Goal: Transaction & Acquisition: Purchase product/service

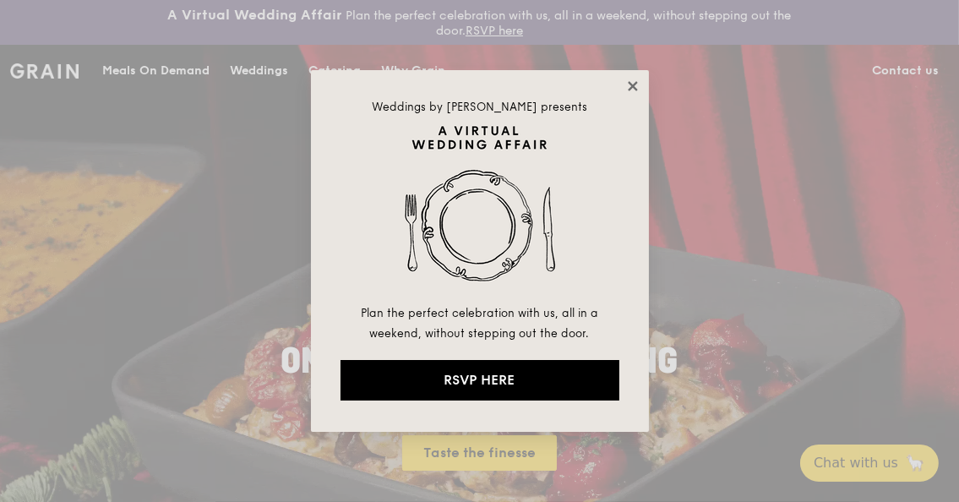
click at [629, 82] on icon at bounding box center [632, 85] width 9 height 9
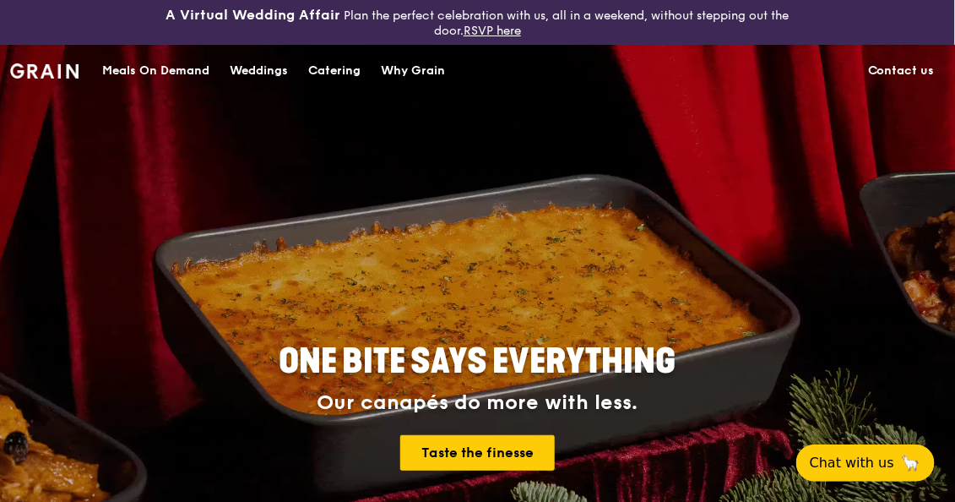
click at [121, 60] on div "Meals On Demand" at bounding box center [155, 71] width 107 height 51
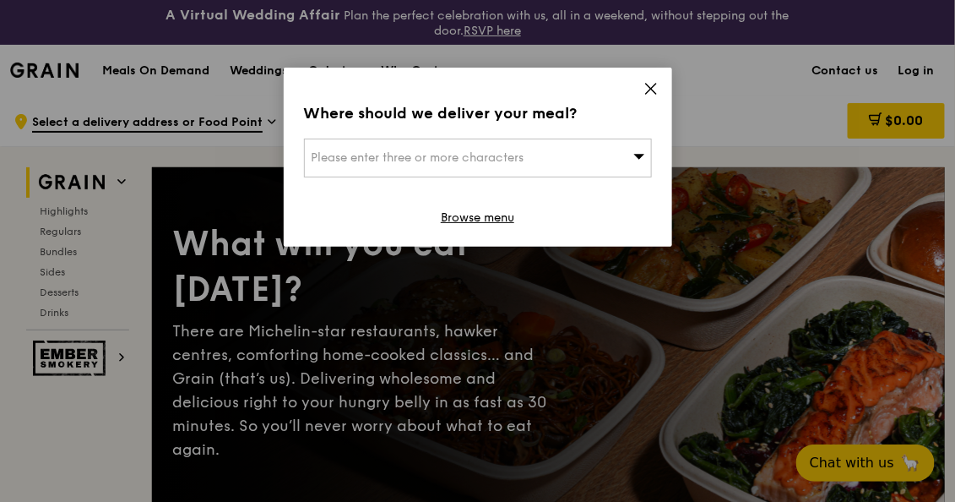
click at [564, 160] on div "Please enter three or more characters" at bounding box center [478, 158] width 348 height 39
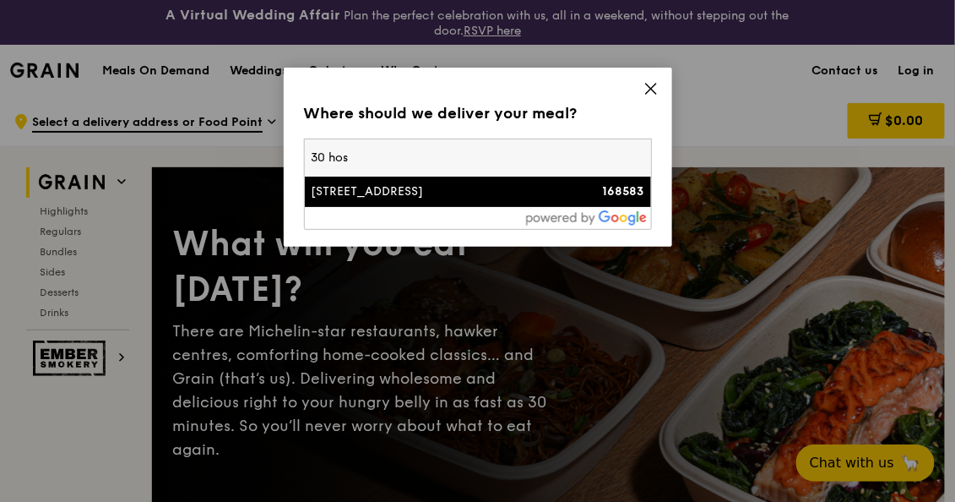
type input "30 hos"
click at [518, 203] on li "[STREET_ADDRESS] 168583" at bounding box center [478, 192] width 346 height 30
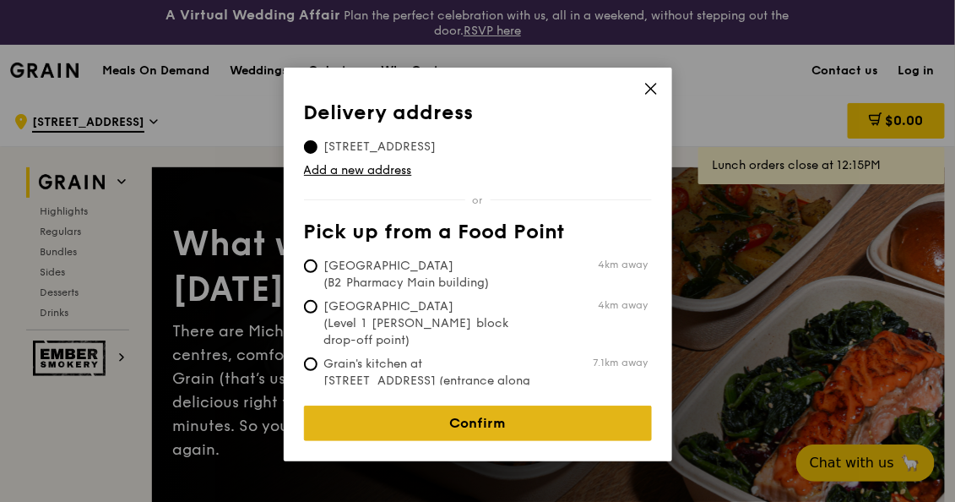
click at [492, 418] on link "Confirm" at bounding box center [478, 422] width 348 height 35
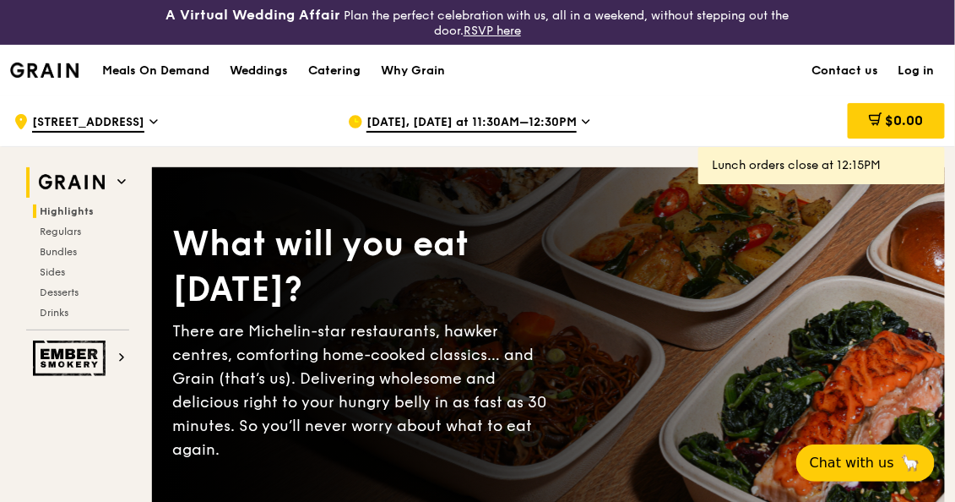
click at [75, 210] on span "Highlights" at bounding box center [67, 211] width 54 height 12
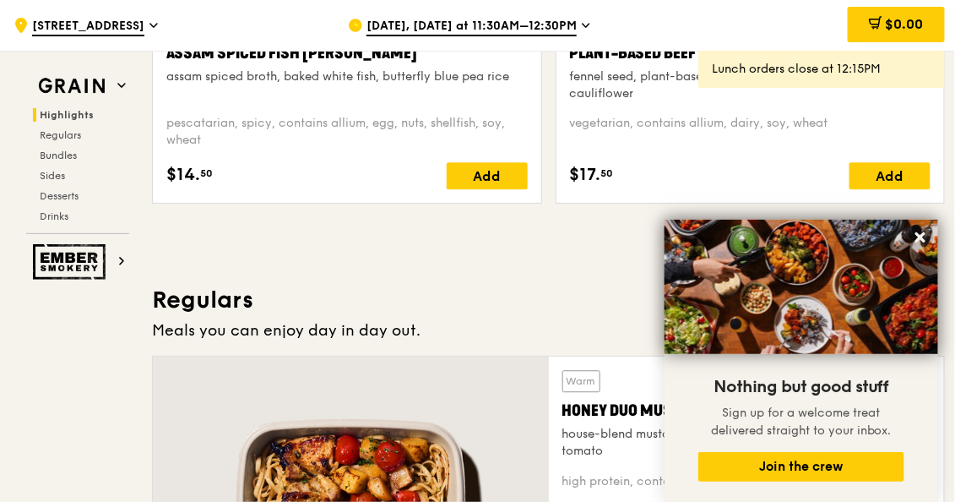
scroll to position [944, 0]
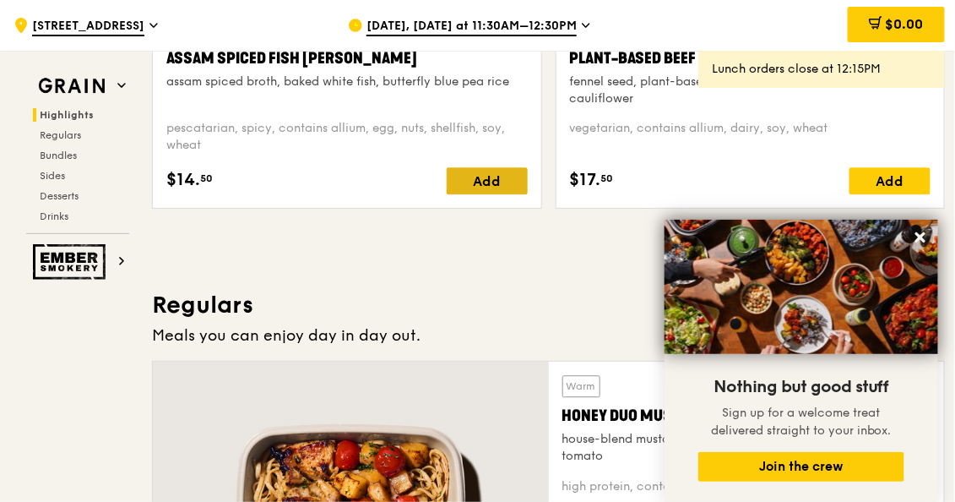
click at [475, 177] on div "Add" at bounding box center [487, 180] width 81 height 27
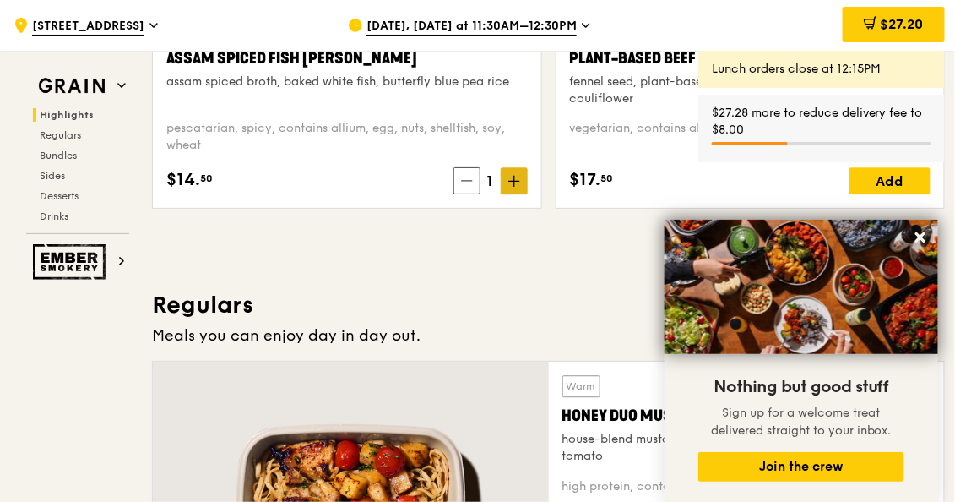
click at [522, 186] on span at bounding box center [514, 180] width 27 height 27
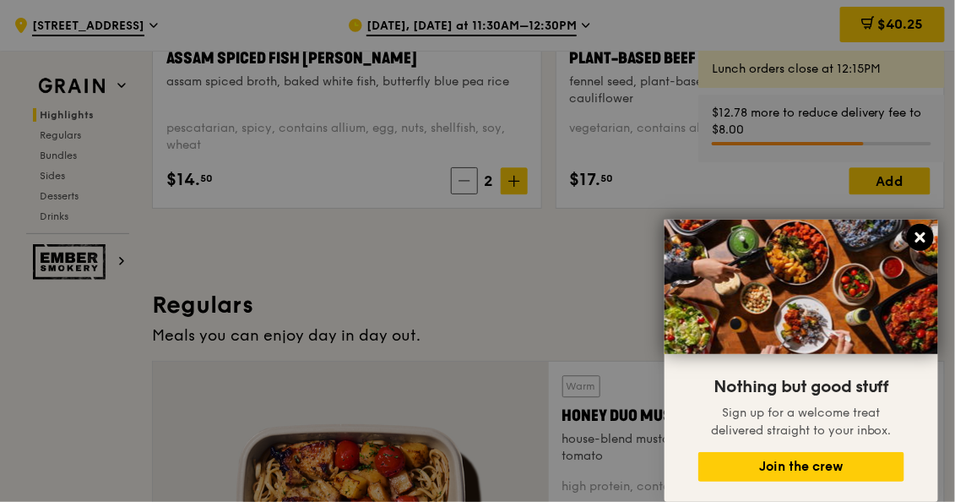
click at [922, 236] on icon at bounding box center [921, 237] width 10 height 10
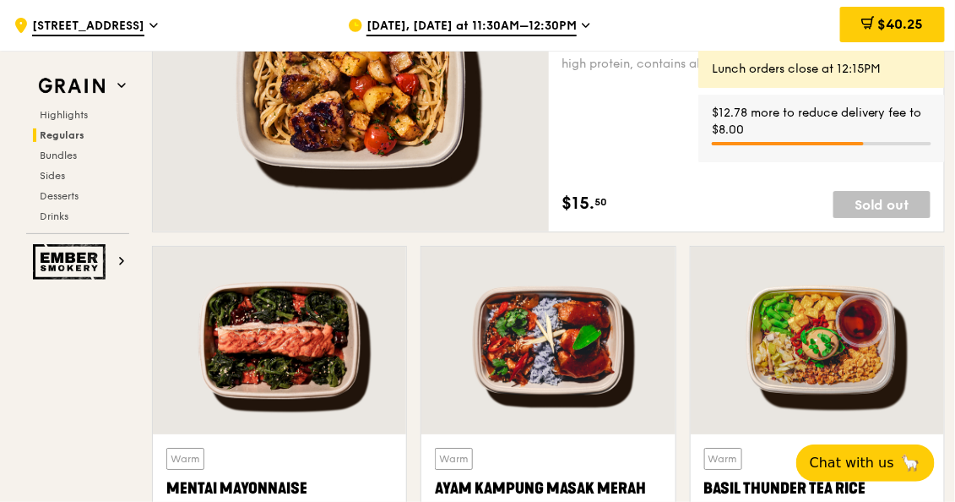
scroll to position [1619, 0]
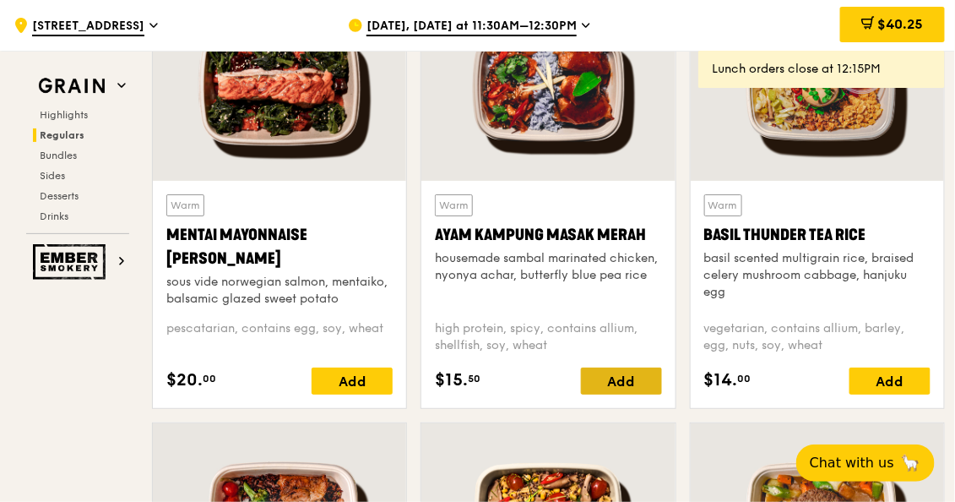
click at [614, 382] on div "Add" at bounding box center [621, 380] width 81 height 27
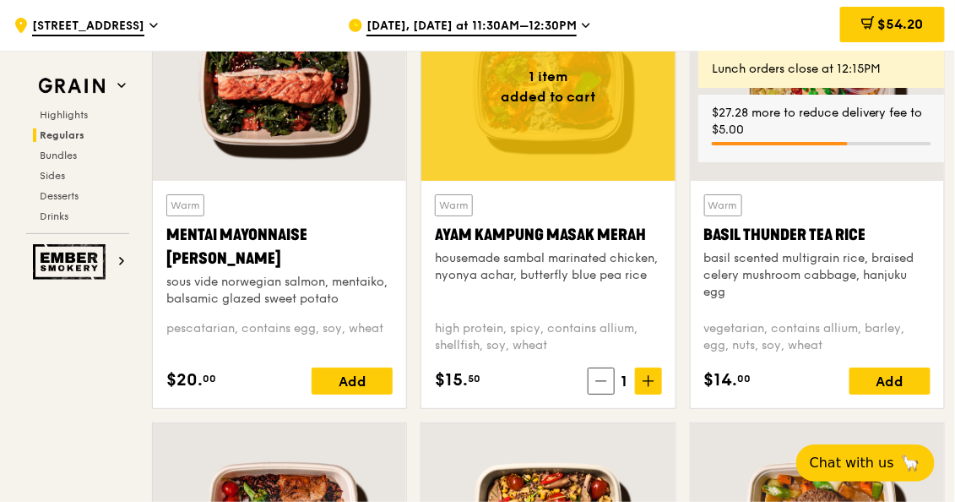
click at [649, 375] on icon at bounding box center [649, 381] width 12 height 12
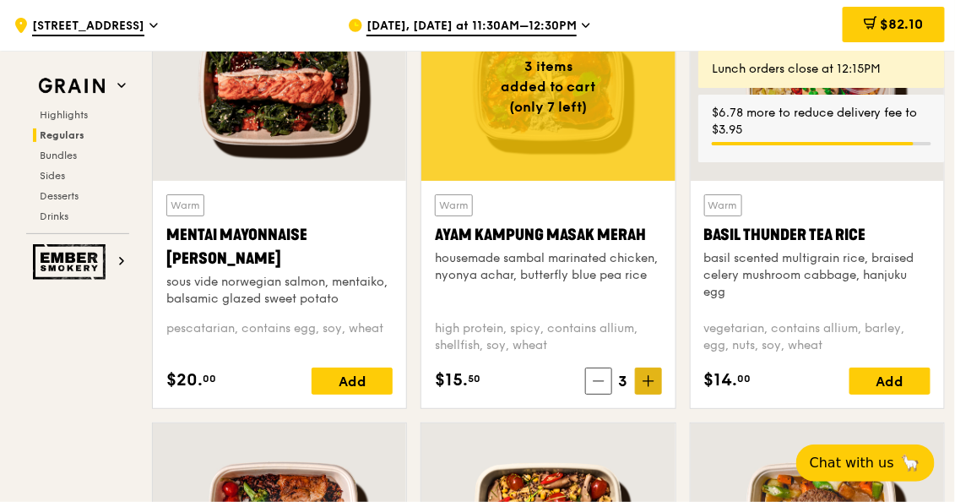
click at [649, 375] on icon at bounding box center [649, 381] width 12 height 12
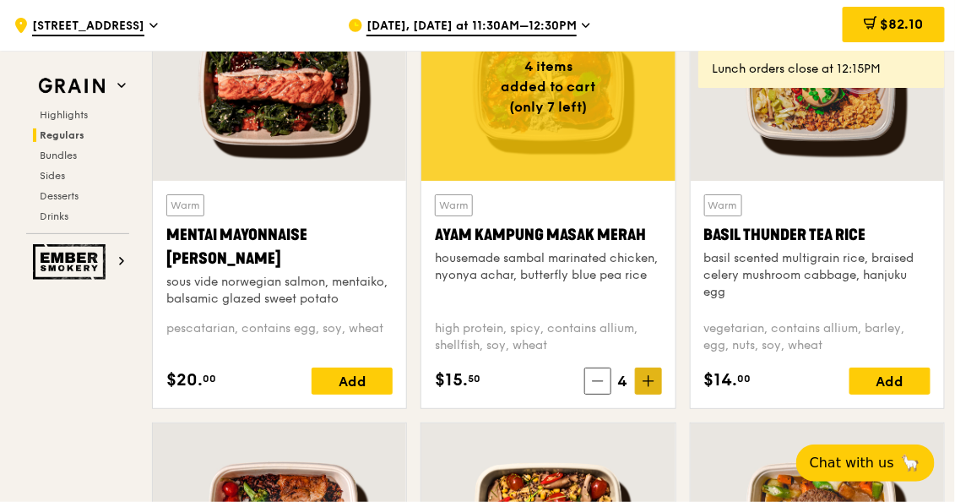
click at [649, 375] on icon at bounding box center [649, 381] width 12 height 12
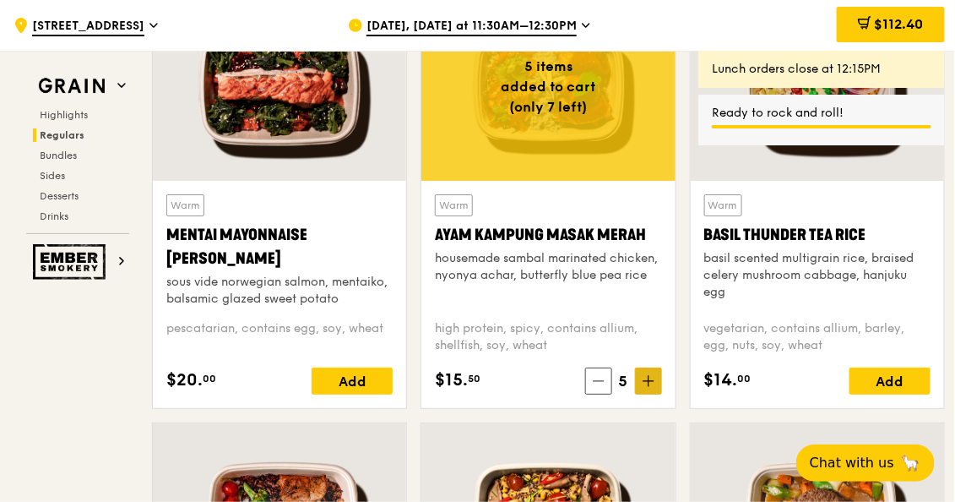
click at [649, 375] on icon at bounding box center [649, 381] width 12 height 12
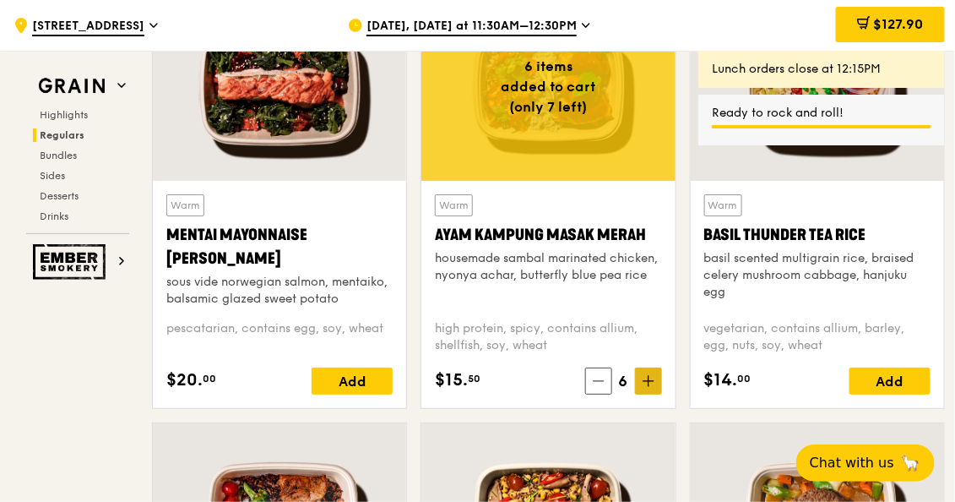
click at [649, 376] on icon at bounding box center [649, 381] width 0 height 10
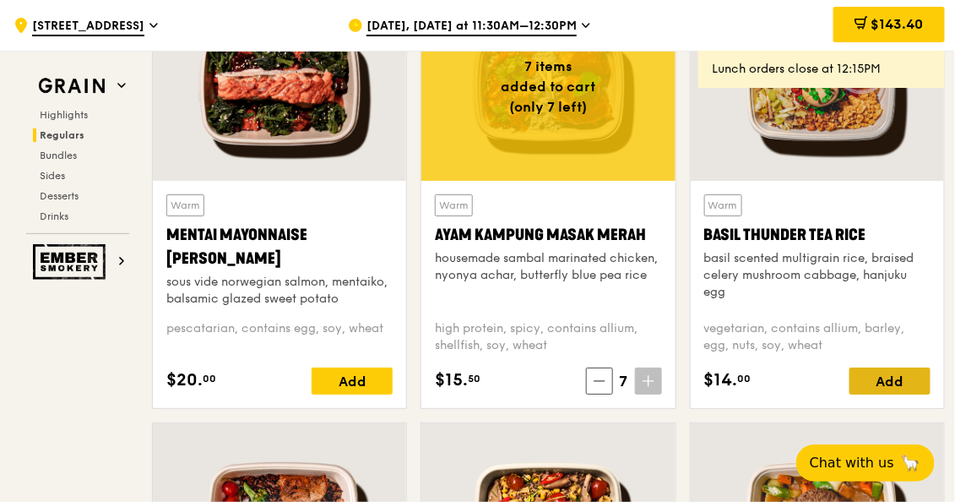
click at [866, 376] on div "Add" at bounding box center [890, 380] width 81 height 27
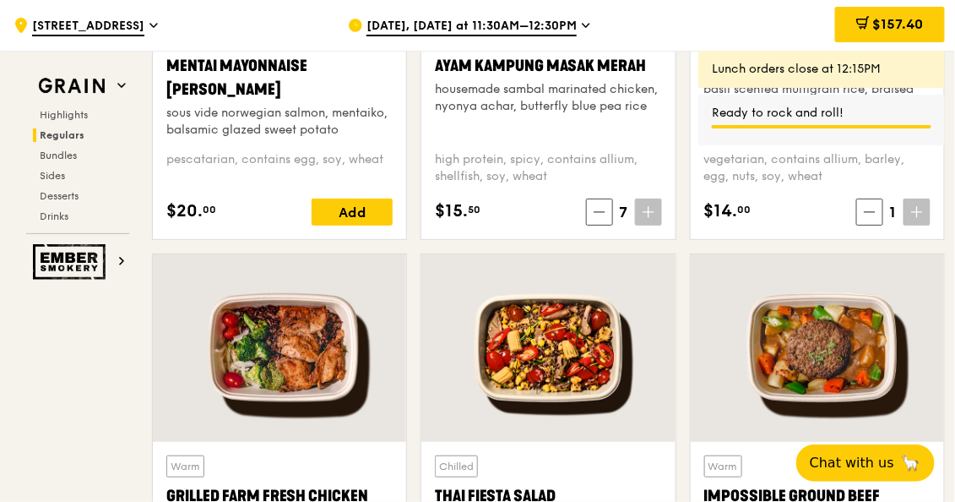
scroll to position [1957, 0]
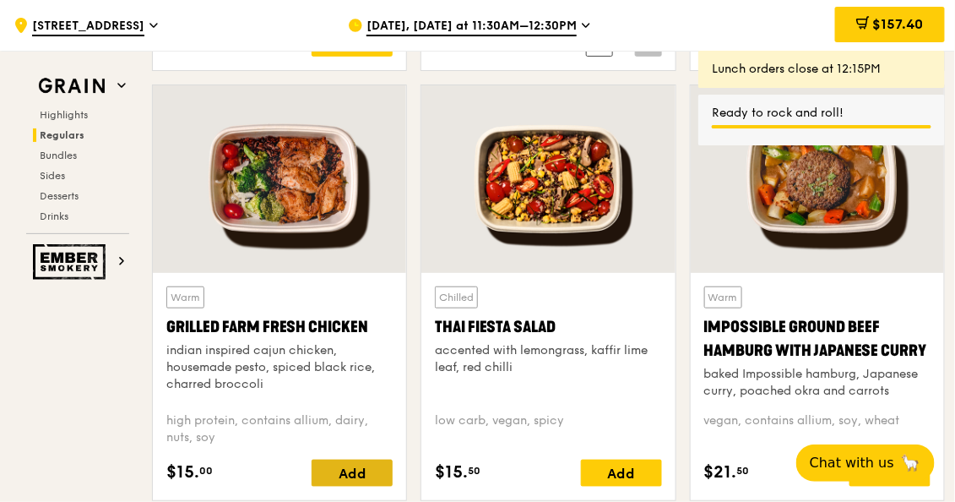
click at [364, 465] on div "Add" at bounding box center [352, 473] width 81 height 27
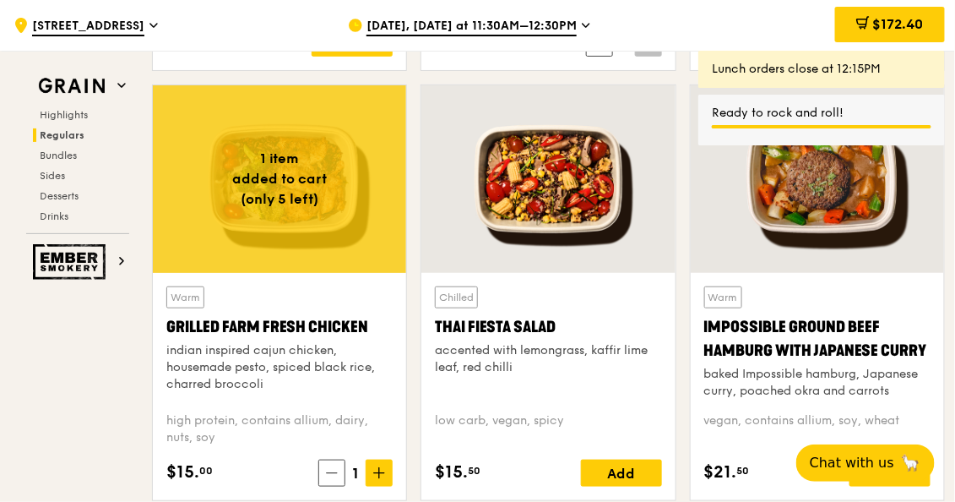
click at [388, 464] on span at bounding box center [379, 473] width 27 height 27
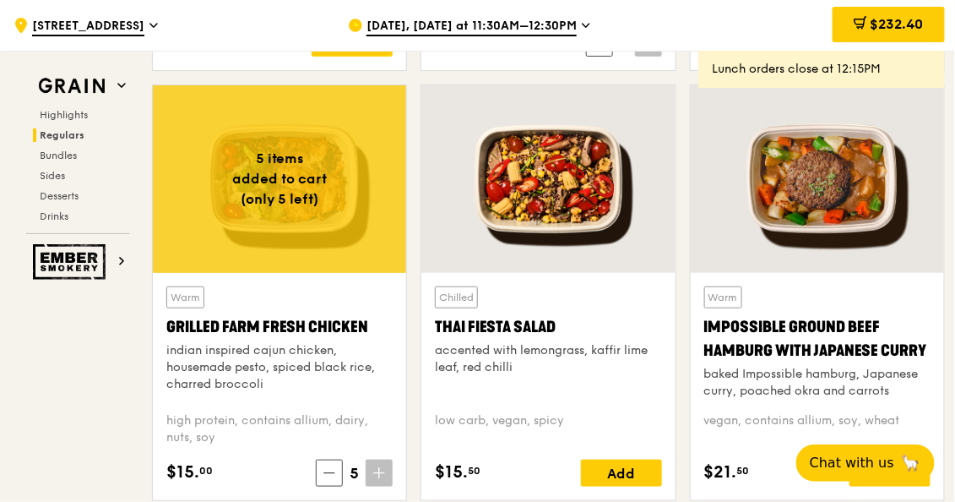
click at [388, 464] on span at bounding box center [379, 473] width 27 height 27
click at [607, 467] on div "Add" at bounding box center [621, 473] width 81 height 27
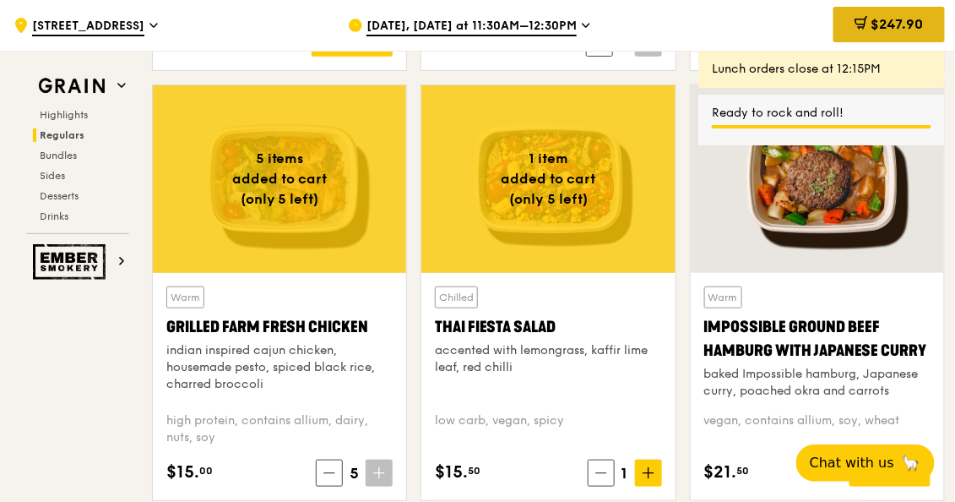
click at [895, 18] on span "$247.90" at bounding box center [898, 24] width 52 height 16
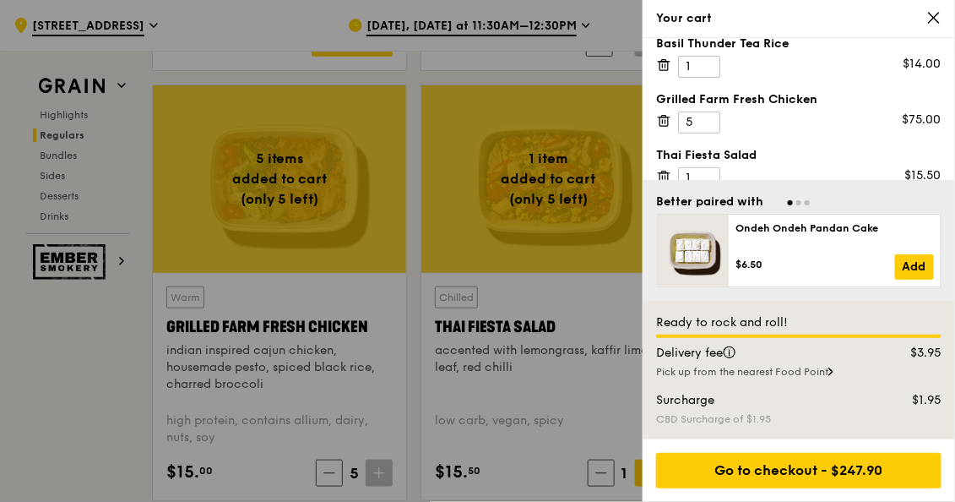
scroll to position [144, 0]
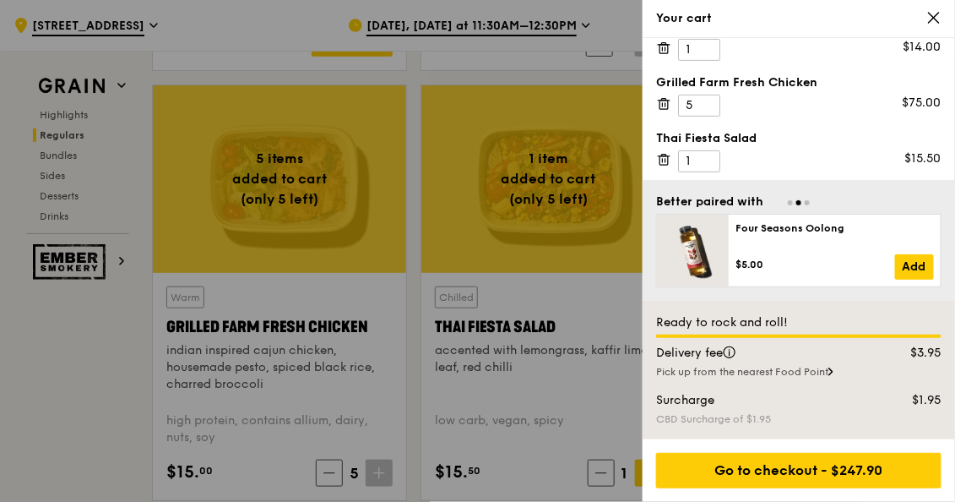
click at [929, 11] on icon at bounding box center [934, 17] width 15 height 15
